Goal: Share content: Share content

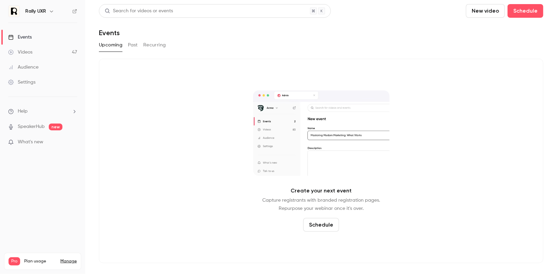
click at [132, 44] on button "Past" at bounding box center [133, 45] width 10 height 11
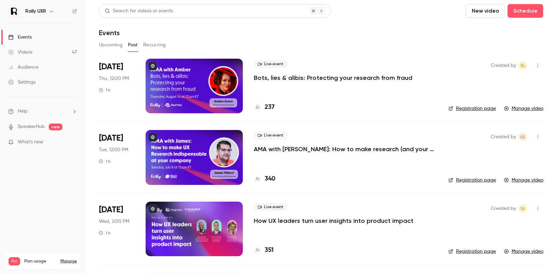
click at [197, 77] on div at bounding box center [194, 86] width 97 height 55
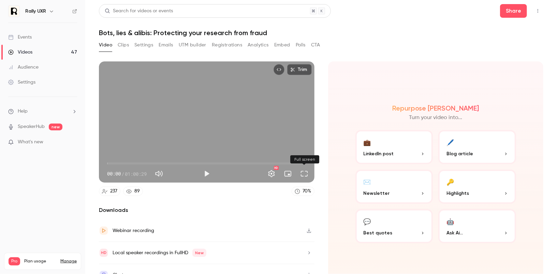
click at [307, 176] on button "Full screen" at bounding box center [305, 174] width 14 height 14
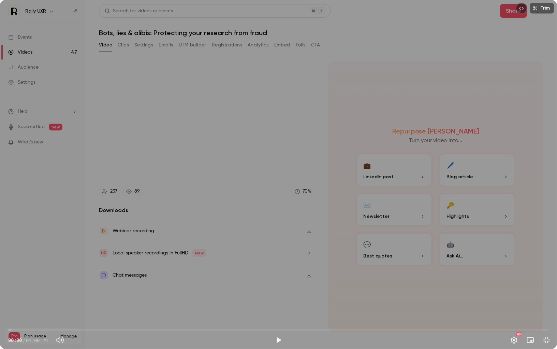
click at [299, 230] on div "Trim 00:00 00:00 / 01:00:29 HD" at bounding box center [278, 174] width 557 height 349
click at [280, 274] on button "Pause" at bounding box center [279, 340] width 14 height 14
click at [280, 274] on button "Play" at bounding box center [279, 340] width 14 height 14
click at [280, 274] on button "Pause" at bounding box center [279, 340] width 14 height 14
click at [280, 274] on button "Play" at bounding box center [279, 340] width 14 height 14
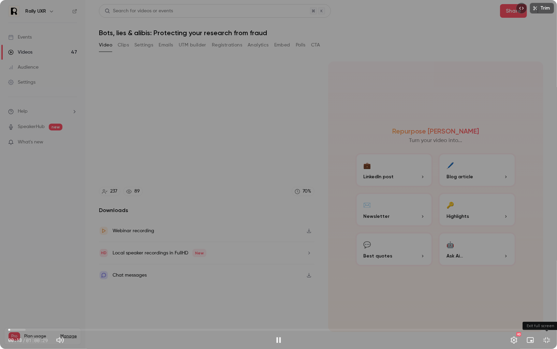
click at [548, 274] on button "Exit full screen" at bounding box center [547, 340] width 14 height 14
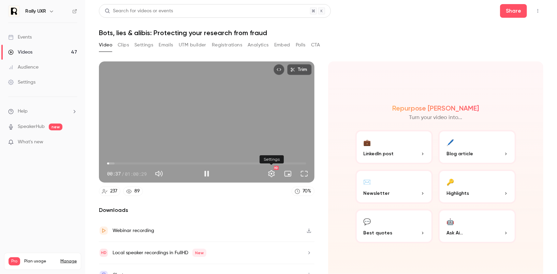
click at [274, 174] on button "Settings" at bounding box center [272, 174] width 14 height 14
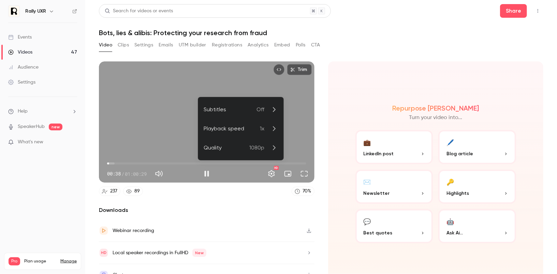
click at [249, 132] on div "Playback speed" at bounding box center [232, 129] width 56 height 8
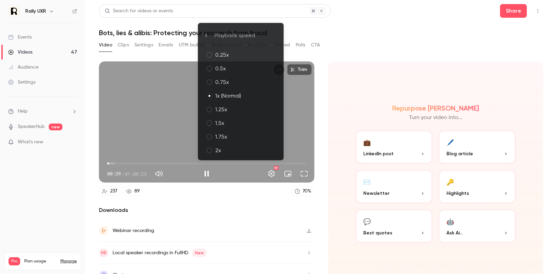
click at [243, 125] on div "1.5x" at bounding box center [246, 123] width 63 height 8
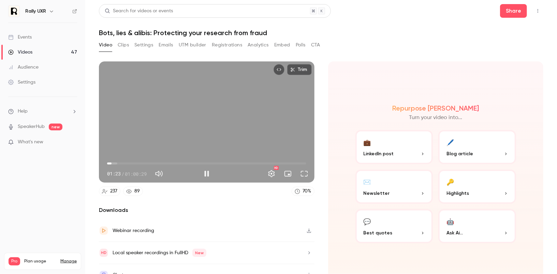
click at [310, 122] on div "Trim 01:23 01:23 / 01:00:29 HD" at bounding box center [207, 121] width 216 height 121
drag, startPoint x: 111, startPoint y: 163, endPoint x: 123, endPoint y: 161, distance: 11.4
click at [123, 162] on span "04:27" at bounding box center [122, 163] width 2 height 2
drag, startPoint x: 123, startPoint y: 161, endPoint x: 217, endPoint y: 159, distance: 94.2
click at [217, 162] on span "32:57" at bounding box center [216, 163] width 2 height 2
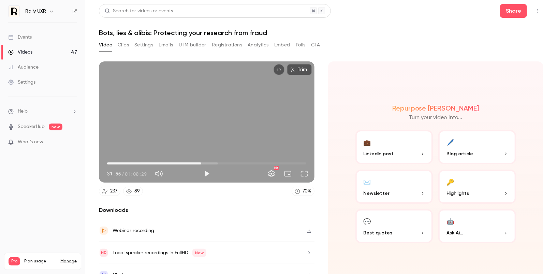
drag, startPoint x: 218, startPoint y: 162, endPoint x: 202, endPoint y: 162, distance: 16.0
click at [202, 162] on span "28:36" at bounding box center [201, 163] width 2 height 2
drag, startPoint x: 202, startPoint y: 162, endPoint x: 206, endPoint y: 162, distance: 3.8
click at [206, 162] on span "29:57" at bounding box center [206, 163] width 2 height 2
drag, startPoint x: 206, startPoint y: 162, endPoint x: 211, endPoint y: 162, distance: 5.5
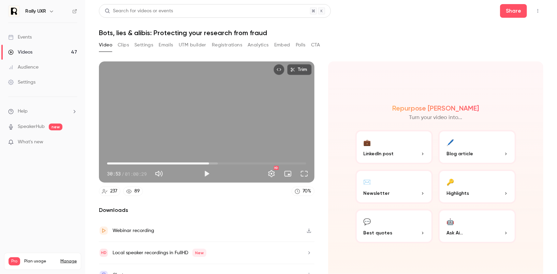
click at [210, 162] on span "30:59" at bounding box center [209, 163] width 2 height 2
click at [214, 162] on span "32:07" at bounding box center [213, 163] width 2 height 2
drag, startPoint x: 214, startPoint y: 164, endPoint x: 223, endPoint y: 163, distance: 8.9
click at [223, 163] on span "35:08" at bounding box center [223, 163] width 2 height 2
drag, startPoint x: 223, startPoint y: 163, endPoint x: 242, endPoint y: 163, distance: 18.8
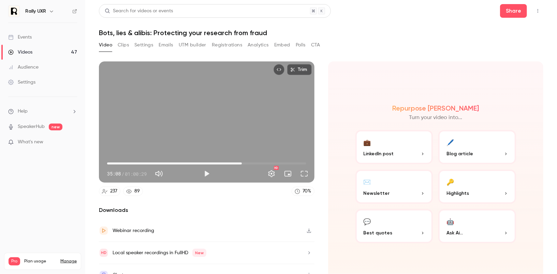
click at [242, 164] on span "40:56" at bounding box center [242, 163] width 2 height 2
drag, startPoint x: 242, startPoint y: 163, endPoint x: 231, endPoint y: 164, distance: 10.2
click at [231, 164] on span "37:49" at bounding box center [232, 163] width 2 height 2
drag, startPoint x: 231, startPoint y: 164, endPoint x: 241, endPoint y: 164, distance: 9.9
click at [238, 164] on span "39:29" at bounding box center [237, 163] width 2 height 2
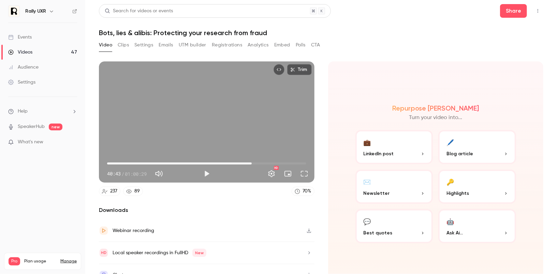
drag, startPoint x: 241, startPoint y: 164, endPoint x: 252, endPoint y: 164, distance: 10.6
click at [252, 164] on span "43:56" at bounding box center [252, 163] width 2 height 2
drag, startPoint x: 252, startPoint y: 164, endPoint x: 257, endPoint y: 164, distance: 5.5
click at [255, 164] on span "44:33" at bounding box center [254, 163] width 2 height 2
drag, startPoint x: 258, startPoint y: 164, endPoint x: 265, endPoint y: 164, distance: 7.5
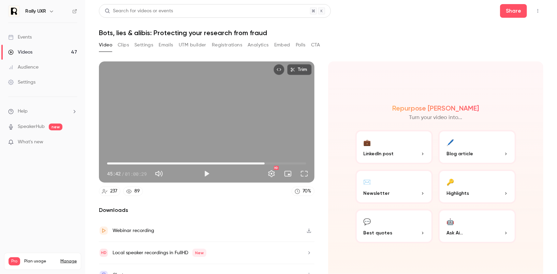
click at [265, 164] on span "47:52" at bounding box center [265, 163] width 2 height 2
drag, startPoint x: 265, startPoint y: 164, endPoint x: 271, endPoint y: 164, distance: 6.1
click at [267, 164] on span "48:05" at bounding box center [266, 163] width 2 height 2
click at [273, 164] on span "50:03" at bounding box center [272, 163] width 2 height 2
click at [270, 164] on span "49:44" at bounding box center [271, 163] width 2 height 2
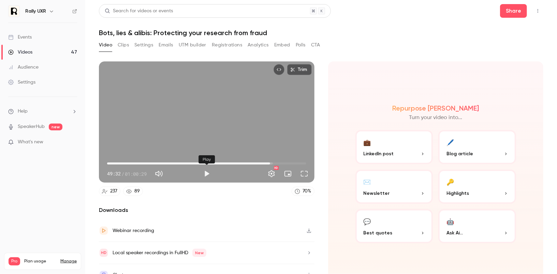
click at [205, 174] on button "Play" at bounding box center [207, 174] width 14 height 14
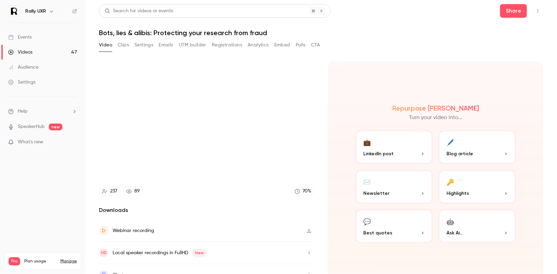
type input "******"
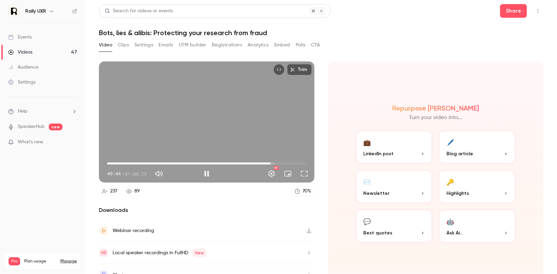
click at [262, 163] on span "49:44" at bounding box center [206, 163] width 199 height 11
click at [305, 175] on button "Full screen" at bounding box center [305, 174] width 14 height 14
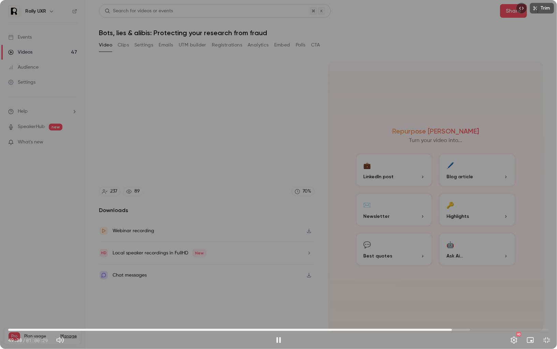
drag, startPoint x: 457, startPoint y: 328, endPoint x: 452, endPoint y: 330, distance: 4.8
click at [452, 274] on span "49:38" at bounding box center [452, 330] width 2 height 2
click at [451, 267] on div "Trim 49:39 49:39 / 01:00:29 HD" at bounding box center [278, 174] width 557 height 349
click at [468, 268] on div "Trim 49:40 49:40 / 01:00:29 HD" at bounding box center [278, 174] width 557 height 349
click at [468, 268] on div "Trim 49:41 49:41 / 01:00:29 HD" at bounding box center [278, 174] width 557 height 349
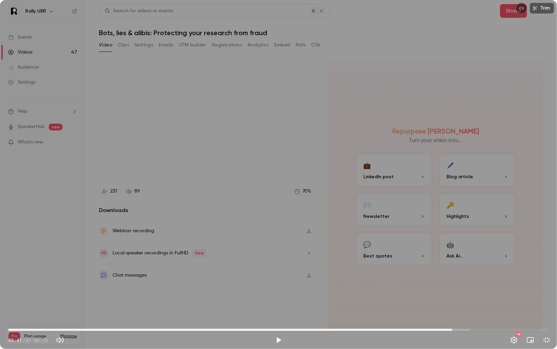
click at [439, 274] on span "49:41" at bounding box center [278, 329] width 541 height 11
click at [435, 274] on div "Trim 48:06 48:06 / 01:00:29 HD" at bounding box center [278, 174] width 557 height 349
drag, startPoint x: 439, startPoint y: 329, endPoint x: 30, endPoint y: 328, distance: 409.6
click at [43, 274] on span "04:00" at bounding box center [44, 330] width 2 height 2
drag, startPoint x: 29, startPoint y: 326, endPoint x: 11, endPoint y: 327, distance: 17.8
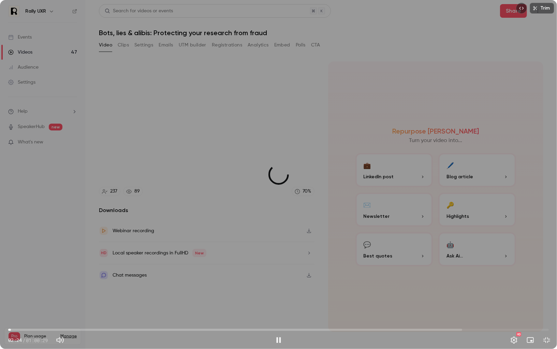
click at [11, 274] on span "00:18" at bounding box center [11, 330] width 2 height 2
drag, startPoint x: 10, startPoint y: 328, endPoint x: 13, endPoint y: 328, distance: 3.8
click at [13, 274] on span "00:32" at bounding box center [13, 330] width 2 height 2
click at [17, 274] on span "00:59" at bounding box center [17, 330] width 2 height 2
click at [23, 274] on span "01:36" at bounding box center [23, 330] width 2 height 2
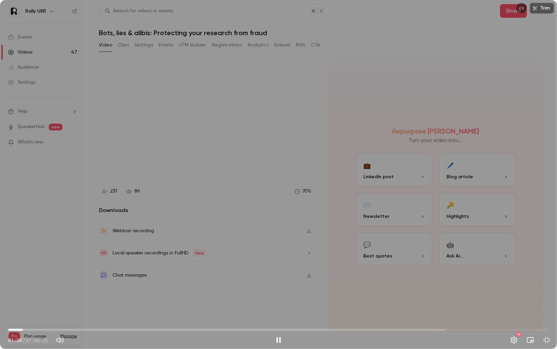
click at [74, 226] on div "Trim 01:38 01:38 / 01:00:29 HD" at bounding box center [278, 174] width 557 height 349
click at [111, 247] on div "Trim 01:39 01:39 / 01:00:29 HD" at bounding box center [278, 174] width 557 height 349
click at [144, 239] on div "Trim 01:40 01:40 / 01:00:29 HD" at bounding box center [278, 174] width 557 height 349
click at [147, 238] on div "Trim 01:40 01:40 / 01:00:29 HD" at bounding box center [278, 174] width 557 height 349
click at [147, 238] on div "Trim 01:41 01:41 / 01:00:29 HD" at bounding box center [278, 174] width 557 height 349
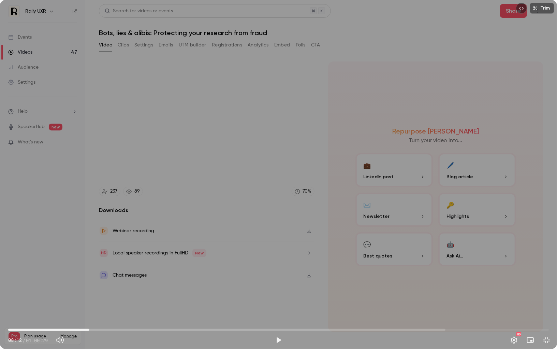
drag, startPoint x: 23, startPoint y: 328, endPoint x: 90, endPoint y: 327, distance: 66.6
click at [90, 274] on span "09:04" at bounding box center [89, 330] width 2 height 2
drag, startPoint x: 90, startPoint y: 327, endPoint x: 115, endPoint y: 327, distance: 25.3
click at [101, 274] on span "10:18" at bounding box center [100, 330] width 2 height 2
click at [159, 228] on div "Trim 11:58 08:12 / 01:00:29 HD" at bounding box center [278, 174] width 557 height 349
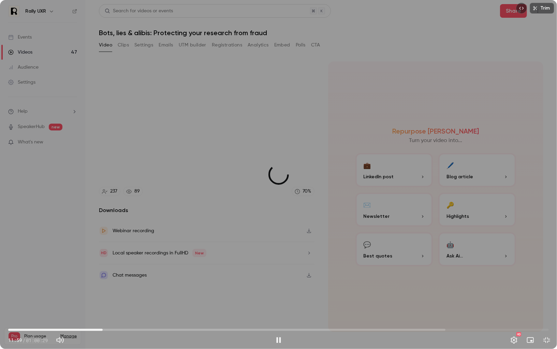
drag, startPoint x: 116, startPoint y: 329, endPoint x: 97, endPoint y: 329, distance: 19.8
click at [102, 274] on span "10:34" at bounding box center [103, 330] width 2 height 2
click at [76, 274] on span "07:35" at bounding box center [278, 329] width 541 height 11
click at [82, 274] on span "07:38" at bounding box center [278, 329] width 541 height 11
drag, startPoint x: 82, startPoint y: 330, endPoint x: 86, endPoint y: 330, distance: 4.4
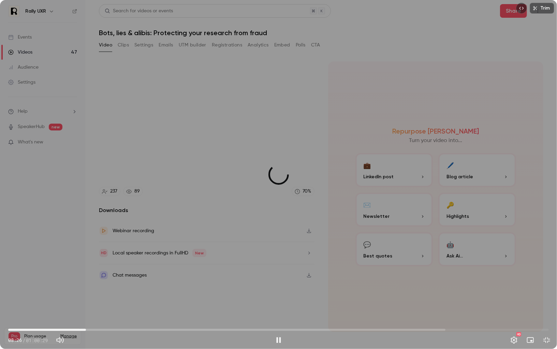
click at [86, 274] on span "08:42" at bounding box center [86, 330] width 2 height 2
click at [91, 274] on span "08:44" at bounding box center [278, 329] width 541 height 11
click at [87, 274] on span "08:46" at bounding box center [278, 329] width 541 height 11
click at [145, 274] on span "09:01" at bounding box center [278, 329] width 541 height 11
drag, startPoint x: 139, startPoint y: 328, endPoint x: 132, endPoint y: 329, distance: 6.8
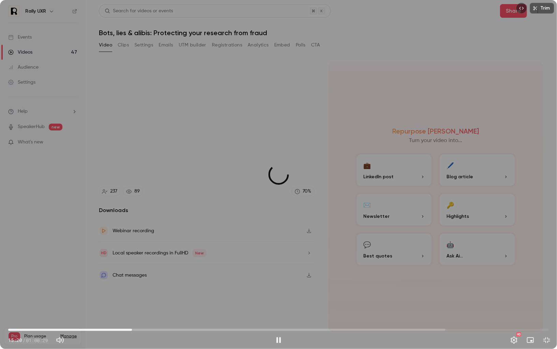
click at [132, 274] on span "13:51" at bounding box center [278, 329] width 541 height 11
drag, startPoint x: 132, startPoint y: 329, endPoint x: 119, endPoint y: 329, distance: 12.6
click at [119, 274] on span "12:26" at bounding box center [119, 330] width 2 height 2
drag, startPoint x: 119, startPoint y: 329, endPoint x: 171, endPoint y: 326, distance: 51.7
click at [165, 274] on span "17:21" at bounding box center [163, 330] width 2 height 2
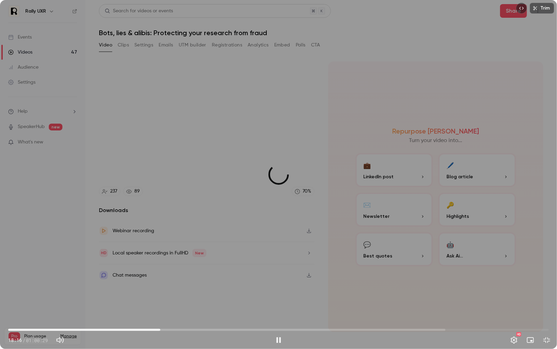
drag, startPoint x: 171, startPoint y: 328, endPoint x: 160, endPoint y: 329, distance: 10.6
click at [160, 274] on span "17:01" at bounding box center [160, 330] width 2 height 2
drag, startPoint x: 161, startPoint y: 329, endPoint x: 165, endPoint y: 329, distance: 3.8
click at [165, 274] on span "17:26" at bounding box center [164, 330] width 2 height 2
drag, startPoint x: 165, startPoint y: 329, endPoint x: 309, endPoint y: 329, distance: 144.0
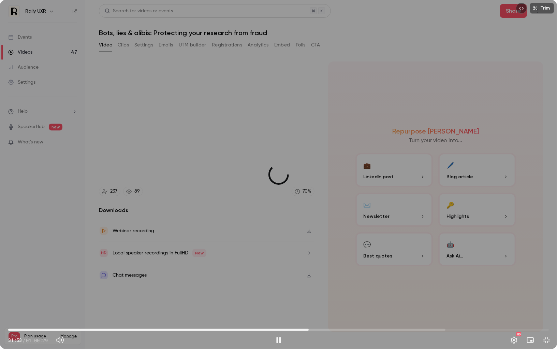
click at [309, 274] on span "33:36" at bounding box center [309, 330] width 2 height 2
drag, startPoint x: 310, startPoint y: 327, endPoint x: 286, endPoint y: 326, distance: 23.9
click at [287, 274] on span "31:15" at bounding box center [288, 330] width 2 height 2
drag, startPoint x: 287, startPoint y: 329, endPoint x: 381, endPoint y: 324, distance: 94.4
click at [373, 274] on span "40:40" at bounding box center [372, 330] width 2 height 2
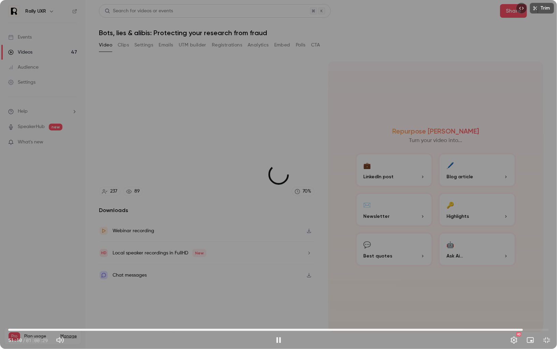
drag, startPoint x: 383, startPoint y: 329, endPoint x: 522, endPoint y: 327, distance: 138.3
click at [523, 274] on span "57:34" at bounding box center [523, 330] width 2 height 2
drag, startPoint x: 523, startPoint y: 328, endPoint x: 535, endPoint y: 328, distance: 11.6
click at [534, 274] on span "58:38" at bounding box center [533, 330] width 2 height 2
drag, startPoint x: 535, startPoint y: 328, endPoint x: 540, endPoint y: 328, distance: 5.5
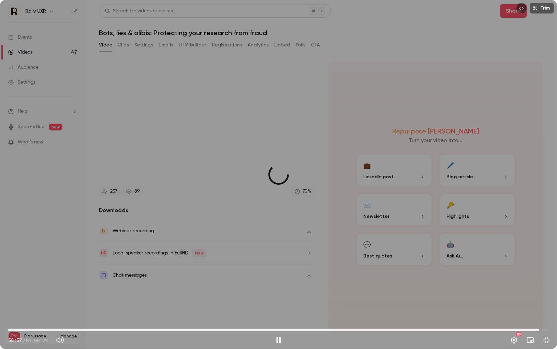
click at [540, 274] on span "59:24" at bounding box center [540, 330] width 2 height 2
drag, startPoint x: 540, startPoint y: 328, endPoint x: 545, endPoint y: 329, distance: 5.2
click at [545, 274] on span "01:00:01" at bounding box center [545, 330] width 2 height 2
click at [515, 219] on div "Trim 01:00:06 01:00:06 / 01:00:29 HD" at bounding box center [278, 174] width 557 height 349
click at [543, 274] on span "59:45" at bounding box center [278, 329] width 541 height 11
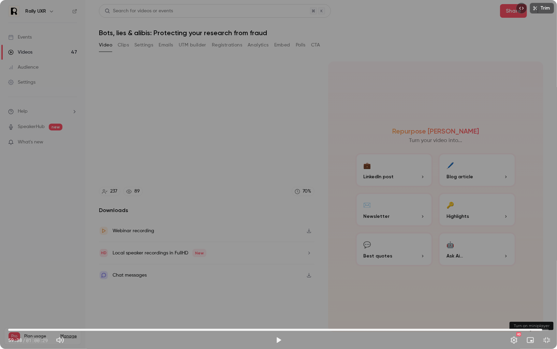
click at [530, 274] on button "Turn on miniplayer" at bounding box center [531, 340] width 14 height 14
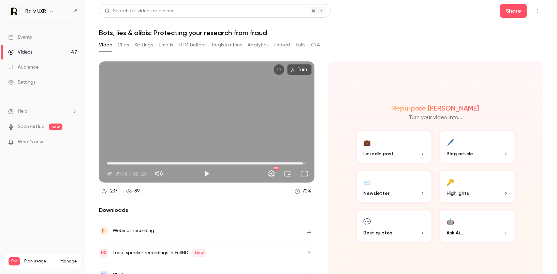
click at [303, 163] on span "59:29" at bounding box center [303, 163] width 2 height 2
click at [208, 173] on button "Play" at bounding box center [207, 174] width 14 height 14
click at [307, 174] on button "Full screen" at bounding box center [305, 174] width 14 height 14
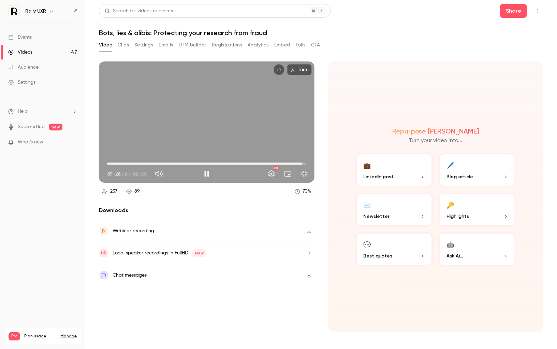
type input "****"
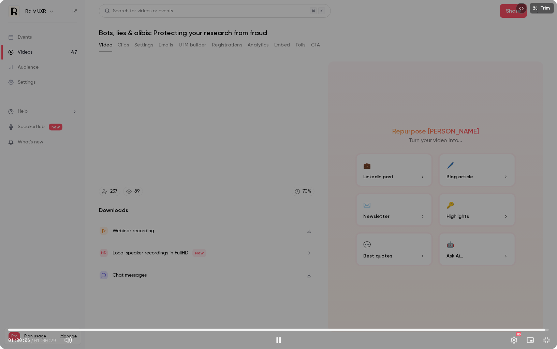
click at [500, 226] on div "Trim 01:00:06 01:00:06 / 01:00:29 HD" at bounding box center [278, 174] width 557 height 349
drag, startPoint x: 545, startPoint y: 329, endPoint x: 542, endPoint y: 329, distance: 3.8
click at [542, 274] on span "59:38" at bounding box center [542, 330] width 2 height 2
click at [491, 267] on div "Trim 59:38 59:38 / 01:00:29 HD" at bounding box center [278, 174] width 557 height 349
click at [539, 161] on div "Trim 01:00:28 01:00:28 / 01:00:29 HD" at bounding box center [278, 174] width 557 height 349
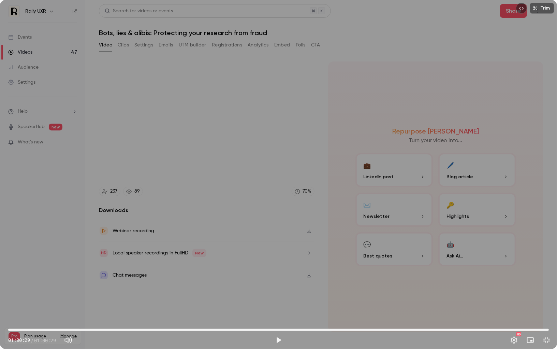
drag, startPoint x: 549, startPoint y: 329, endPoint x: 554, endPoint y: 330, distance: 4.9
click at [554, 274] on div "01:00:29 01:00:29 / 01:00:29 HD" at bounding box center [278, 334] width 557 height 29
click at [546, 274] on span "01:00:06" at bounding box center [546, 330] width 2 height 2
click at [546, 274] on button "Exit full screen" at bounding box center [547, 340] width 14 height 14
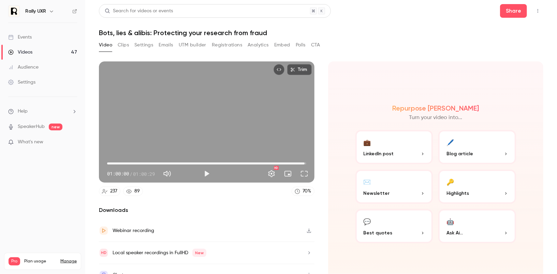
click at [305, 162] on span "01:00:00" at bounding box center [305, 163] width 2 height 2
click at [277, 141] on div "Trim 01:00:00 01:00:00 / 01:00:29 HD" at bounding box center [207, 121] width 216 height 121
click at [180, 124] on div "Trim 01:00:14 01:00:14 / 01:00:29 HD" at bounding box center [207, 121] width 216 height 121
type input "******"
click at [126, 44] on button "Clips" at bounding box center [123, 45] width 11 height 11
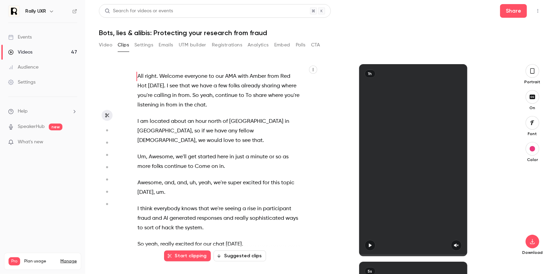
click at [310, 69] on button "button" at bounding box center [313, 70] width 8 height 8
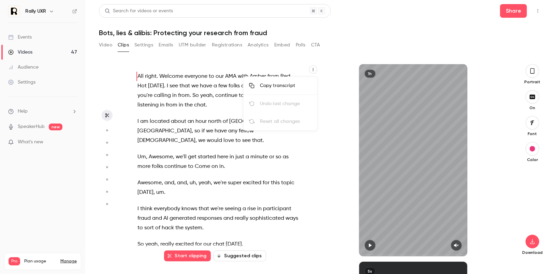
click at [296, 88] on div "Copy transcript" at bounding box center [286, 85] width 52 height 7
click at [217, 46] on button "Registrations" at bounding box center [227, 45] width 30 height 11
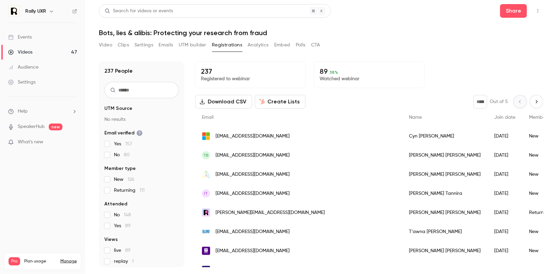
click at [166, 42] on button "Emails" at bounding box center [166, 45] width 14 height 11
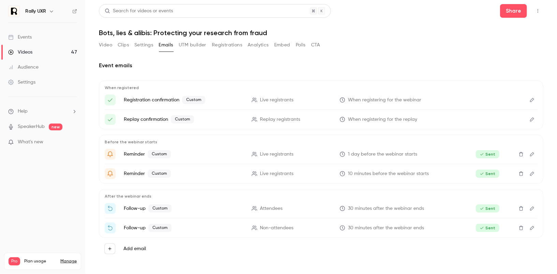
click at [533, 118] on icon "Edit" at bounding box center [532, 119] width 5 height 5
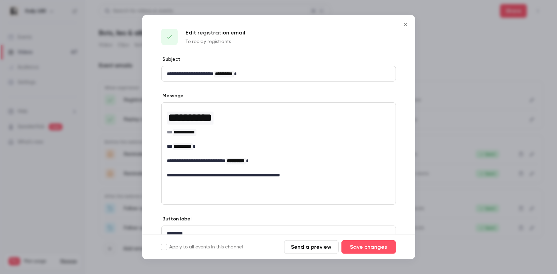
click at [339, 158] on p "**********" at bounding box center [279, 160] width 224 height 7
click at [489, 159] on div at bounding box center [278, 137] width 557 height 274
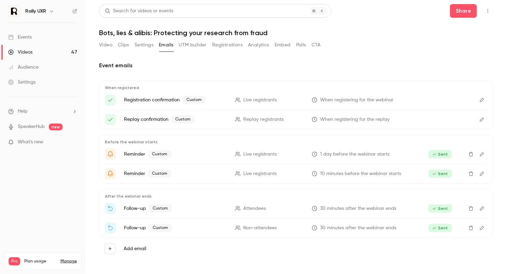
click at [480, 210] on button "Edit" at bounding box center [481, 208] width 11 height 11
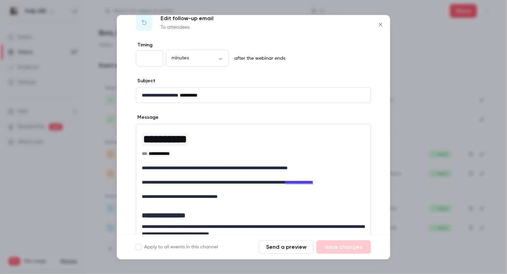
scroll to position [15, 0]
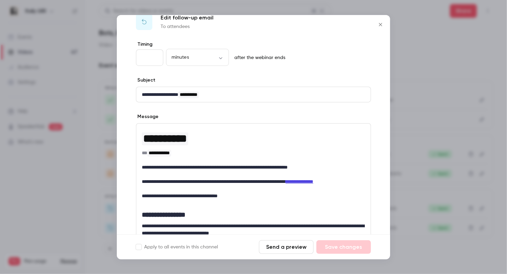
click at [379, 24] on icon "Close" at bounding box center [380, 24] width 3 height 3
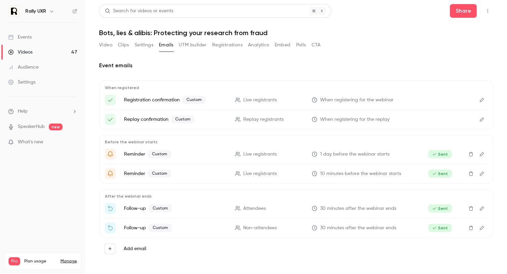
click at [482, 227] on icon "Edit" at bounding box center [481, 228] width 5 height 5
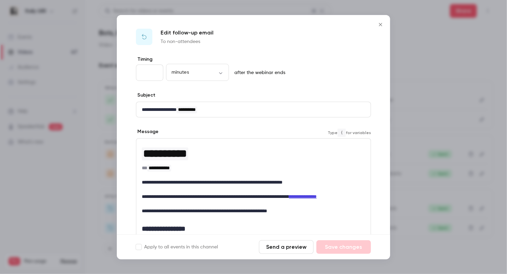
click at [243, 196] on p "**********" at bounding box center [254, 196] width 224 height 7
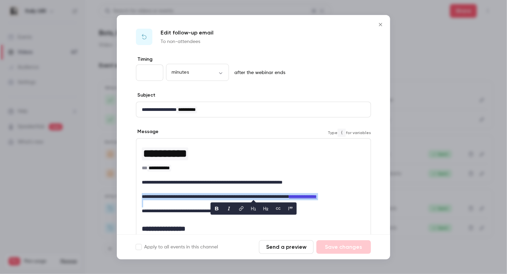
click at [243, 196] on p "**********" at bounding box center [254, 196] width 224 height 7
copy p "**********"
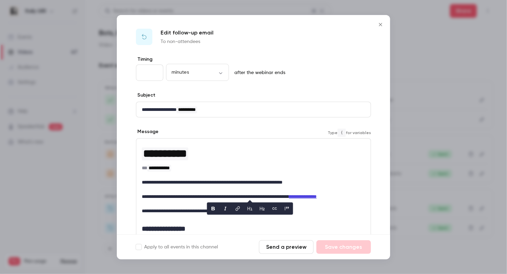
click at [420, 194] on div at bounding box center [253, 137] width 507 height 274
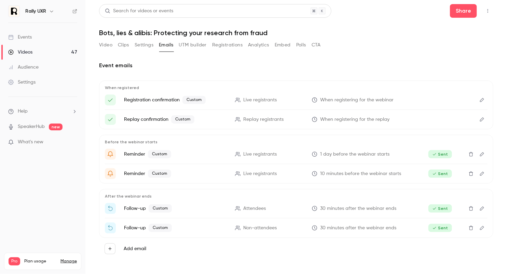
click at [480, 121] on icon "Edit" at bounding box center [482, 119] width 4 height 4
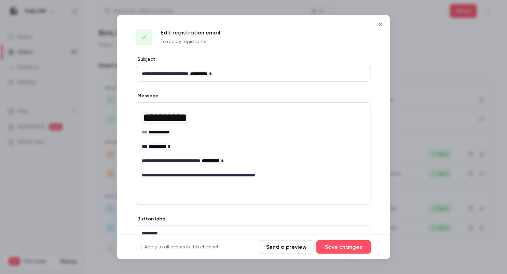
click at [305, 174] on p "**********" at bounding box center [254, 175] width 224 height 7
click at [282, 164] on p "**********" at bounding box center [254, 160] width 224 height 7
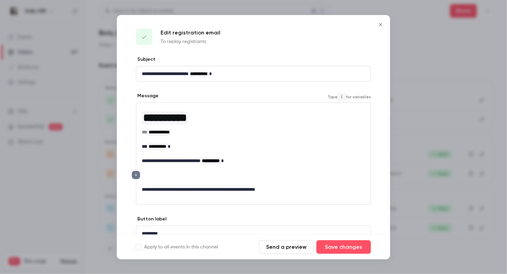
scroll to position [0, 0]
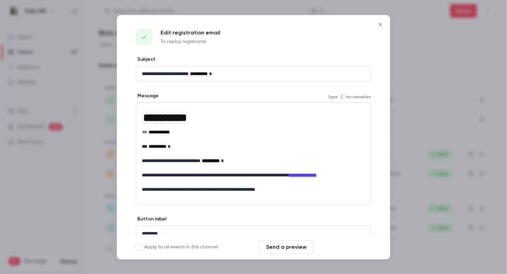
click at [339, 247] on button "Save changes" at bounding box center [343, 247] width 55 height 14
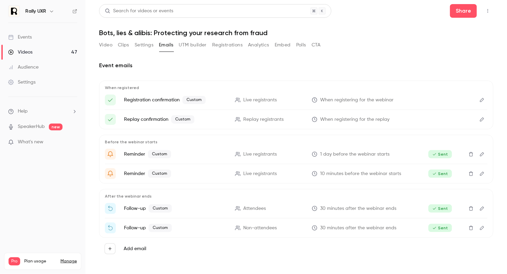
click at [104, 45] on button "Video" at bounding box center [105, 45] width 13 height 11
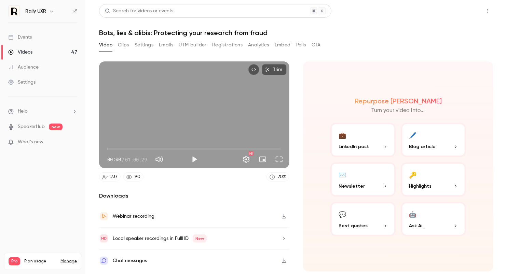
click at [464, 7] on button "Share" at bounding box center [463, 11] width 27 height 14
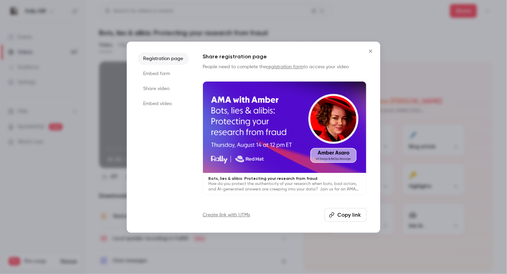
click at [168, 93] on li "Share video" at bounding box center [163, 89] width 51 height 12
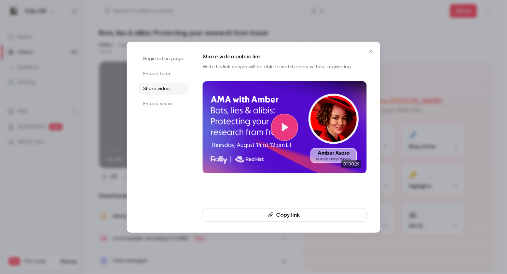
click at [294, 216] on button "Copy link" at bounding box center [284, 215] width 164 height 14
click at [403, 51] on div at bounding box center [253, 137] width 507 height 274
